Goal: Information Seeking & Learning: Learn about a topic

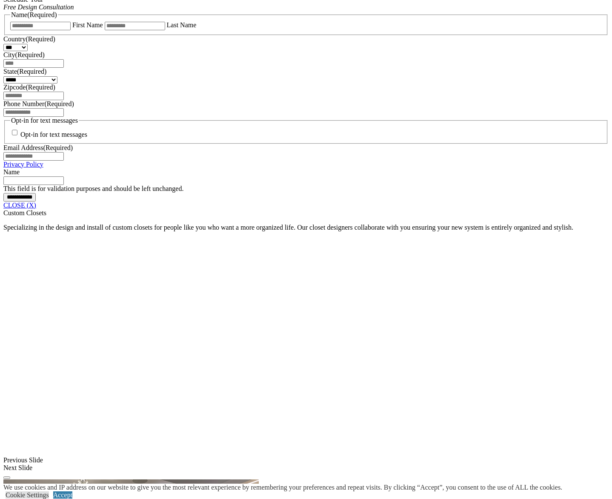
scroll to position [586, 0]
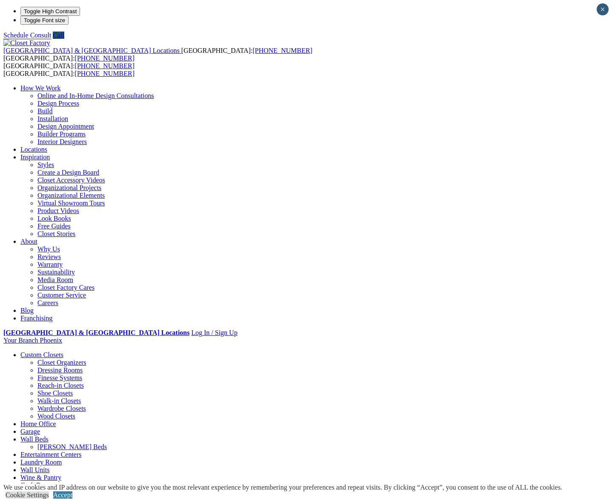
click at [46, 397] on link "Walk-in Closets" at bounding box center [58, 400] width 43 height 7
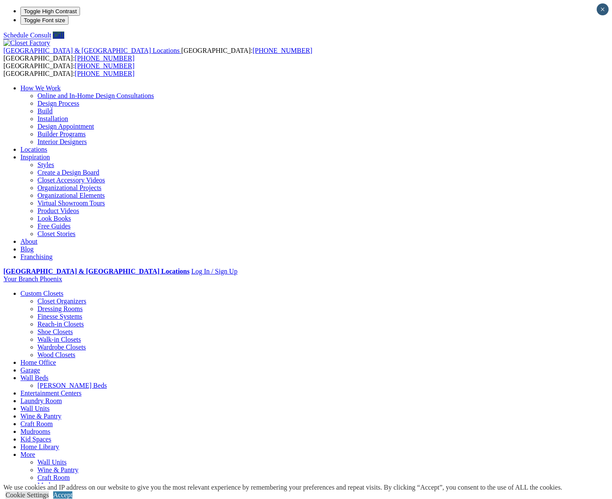
click at [41, 351] on link "Wood Closets" at bounding box center [56, 354] width 38 height 7
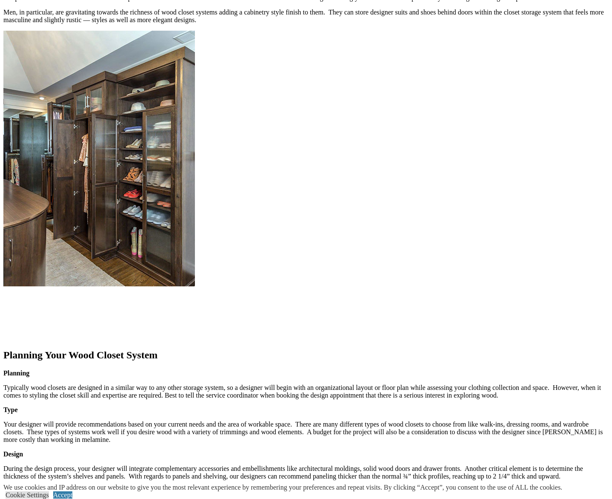
scroll to position [837, 0]
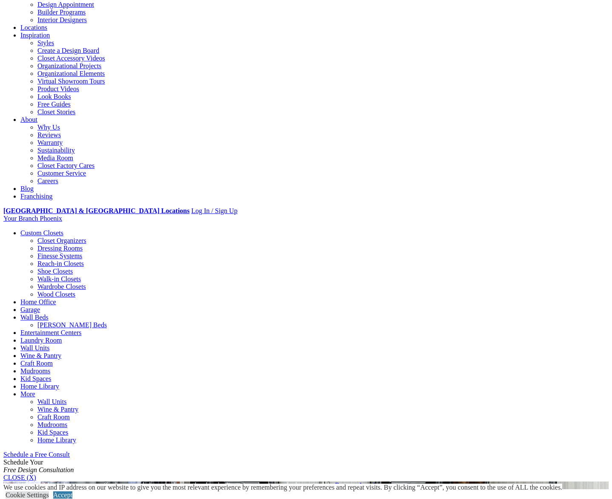
scroll to position [0, 0]
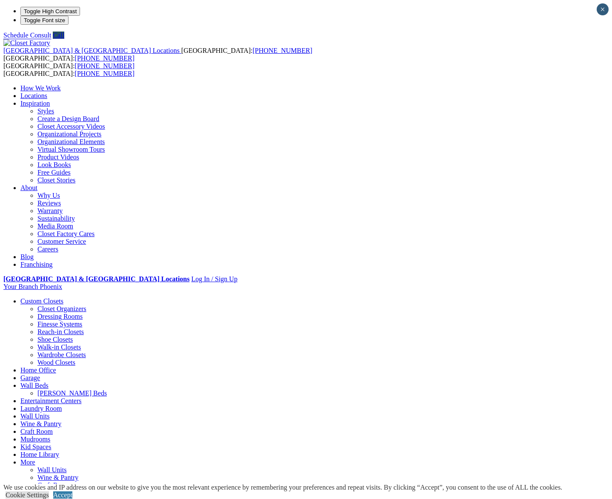
click at [41, 343] on link "Walk-in Closets" at bounding box center [58, 346] width 43 height 7
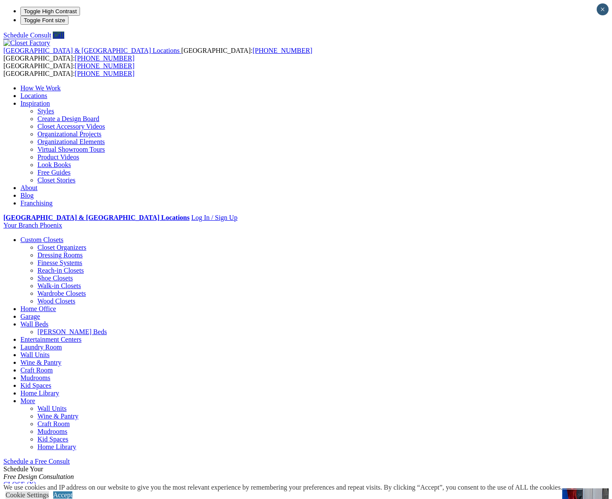
click at [105, 146] on link "Virtual Showroom Tours" at bounding box center [71, 149] width 68 height 7
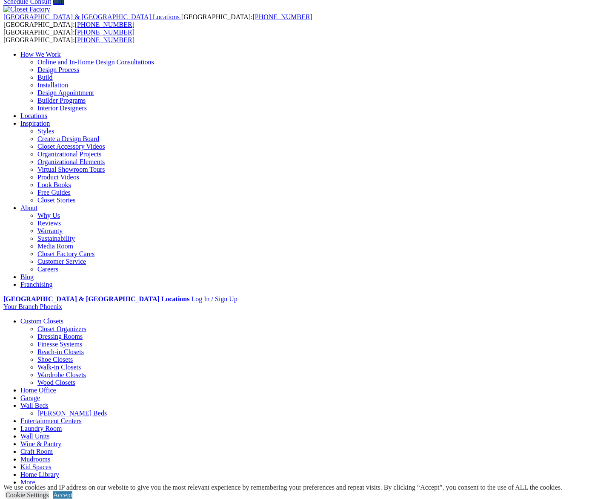
scroll to position [33, 0]
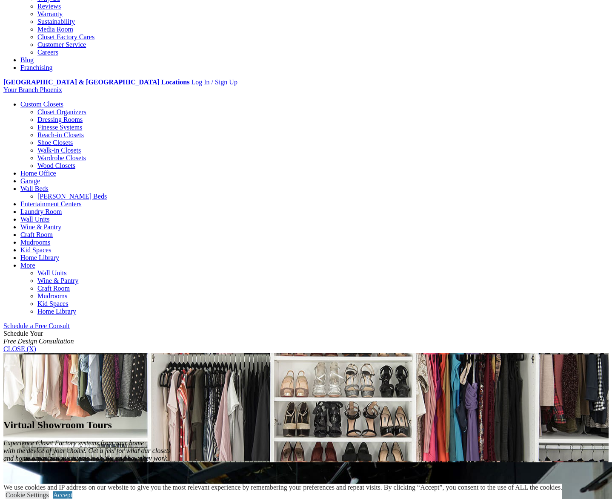
scroll to position [214, 0]
